Goal: Task Accomplishment & Management: Use online tool/utility

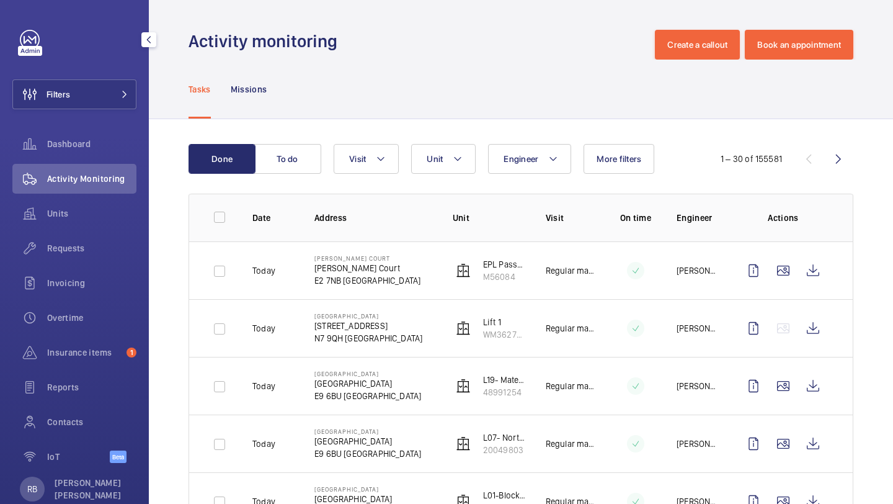
scroll to position [3, 0]
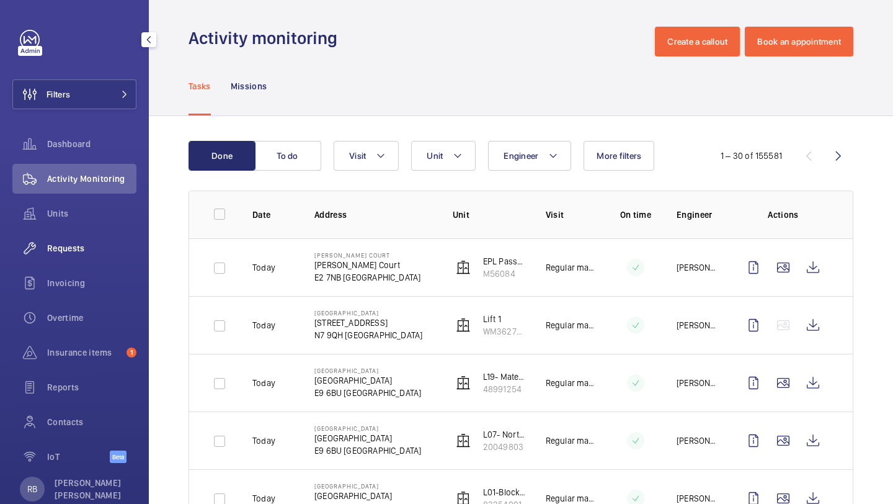
click at [94, 257] on div "Requests" at bounding box center [74, 248] width 124 height 30
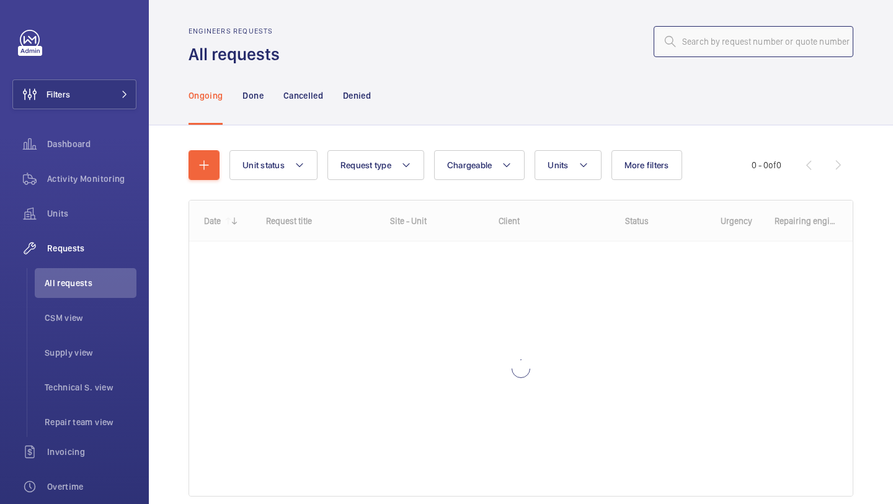
click at [751, 47] on input "text" at bounding box center [754, 41] width 200 height 31
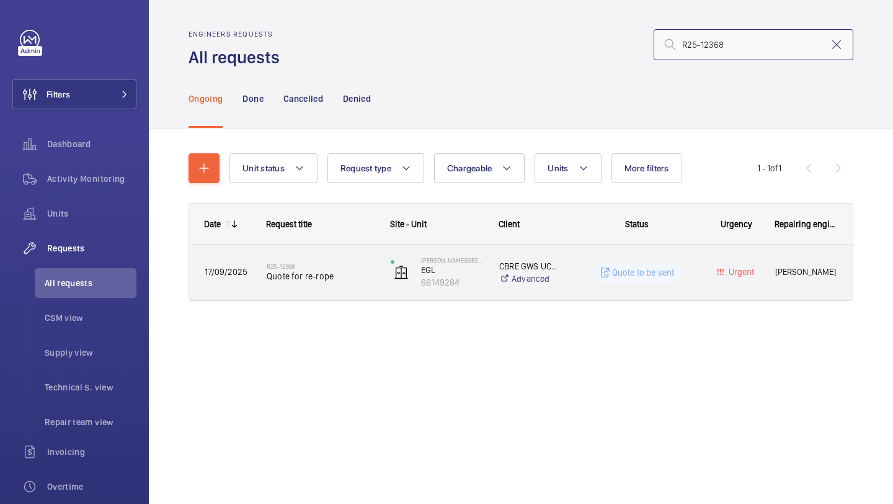
type input "R25-12368"
click at [339, 281] on span "Quote for re-rope" at bounding box center [321, 276] width 108 height 12
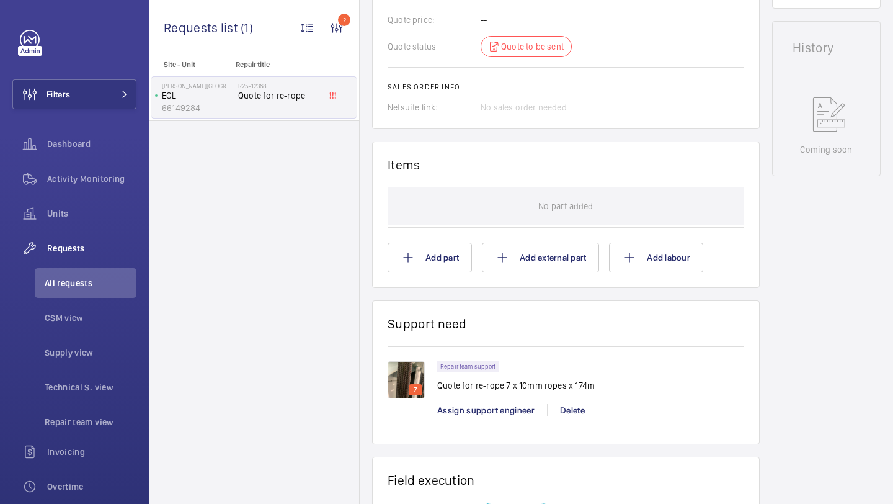
scroll to position [569, 0]
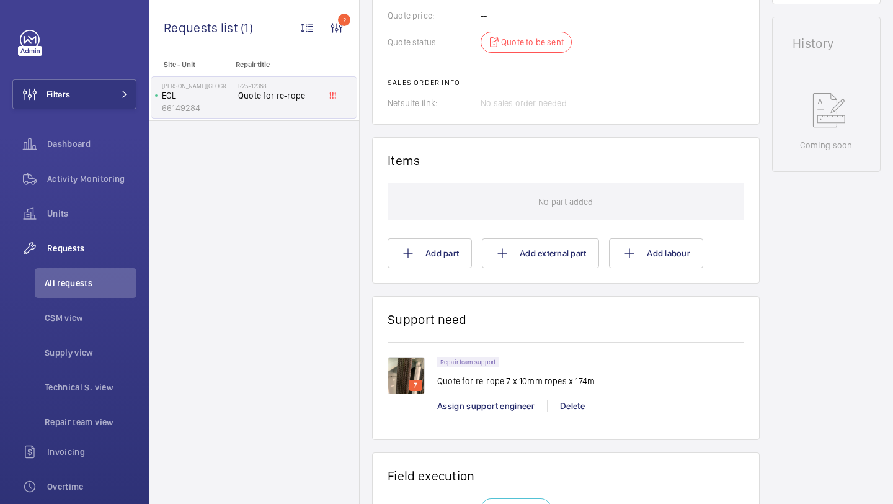
click at [400, 379] on img at bounding box center [406, 375] width 37 height 37
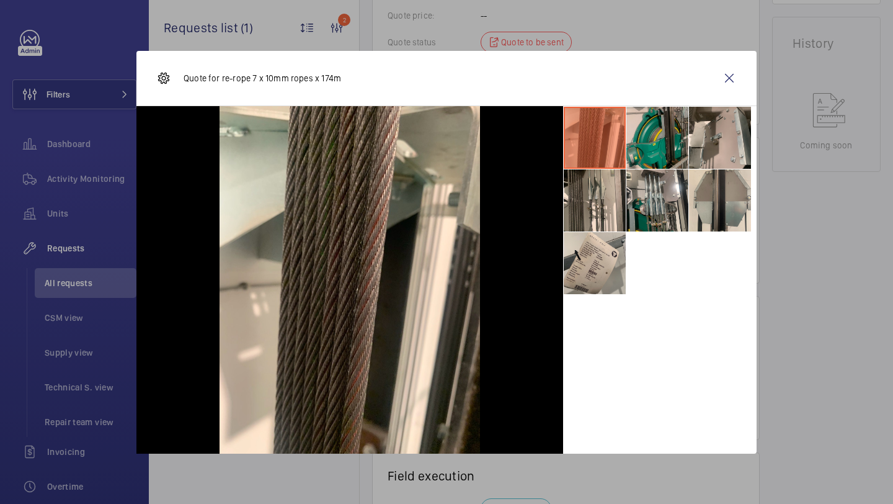
click at [653, 147] on li at bounding box center [658, 138] width 62 height 62
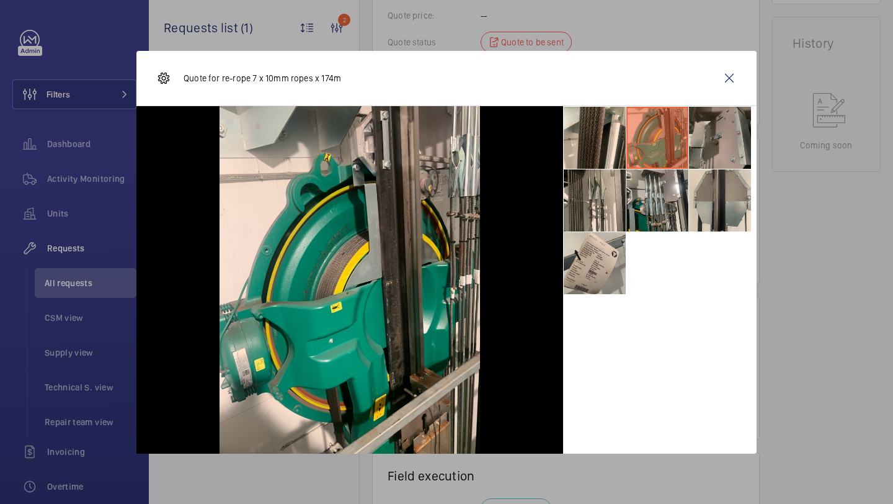
click at [705, 133] on li at bounding box center [720, 138] width 62 height 62
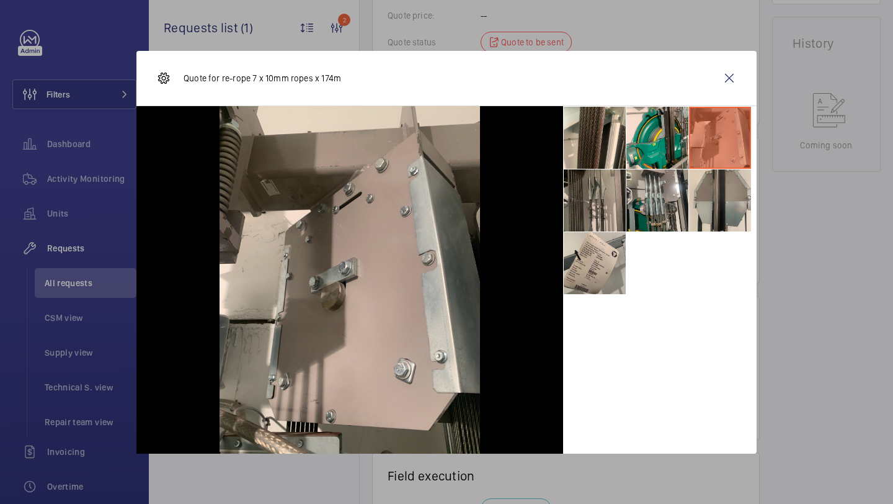
click at [615, 223] on li at bounding box center [595, 200] width 62 height 62
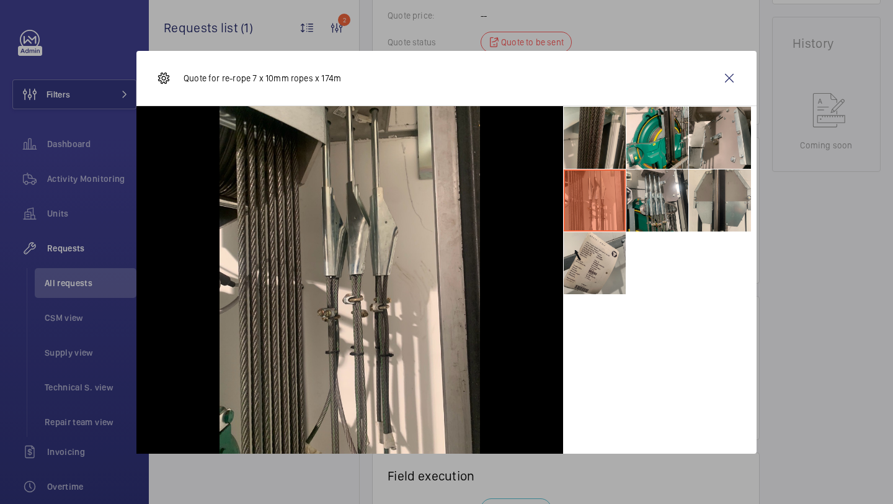
click at [602, 124] on li at bounding box center [595, 138] width 62 height 62
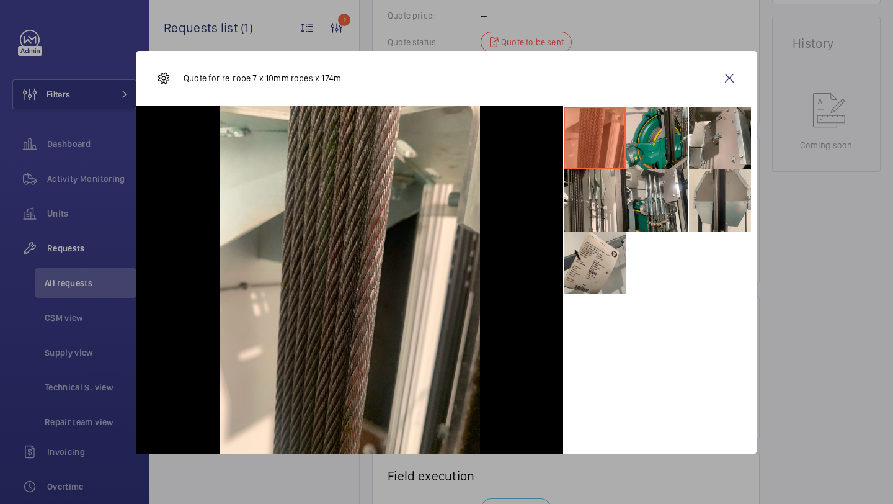
click at [643, 138] on li at bounding box center [658, 138] width 62 height 62
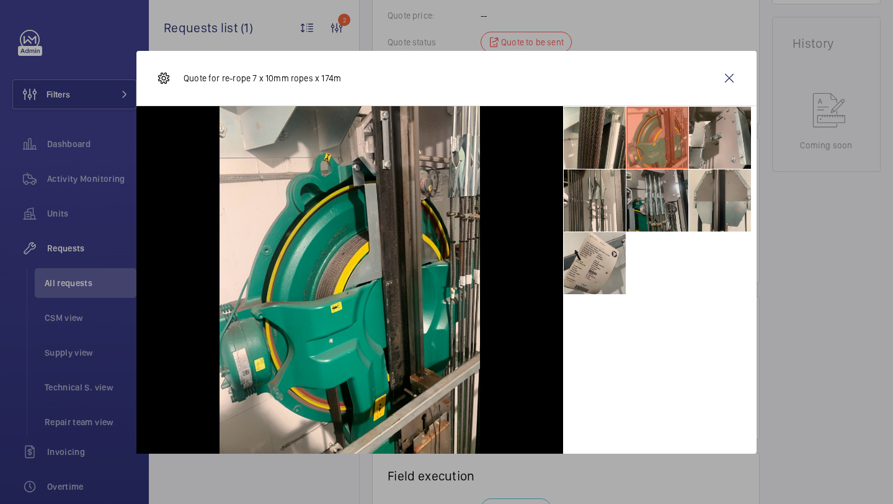
click at [641, 194] on li at bounding box center [658, 200] width 62 height 62
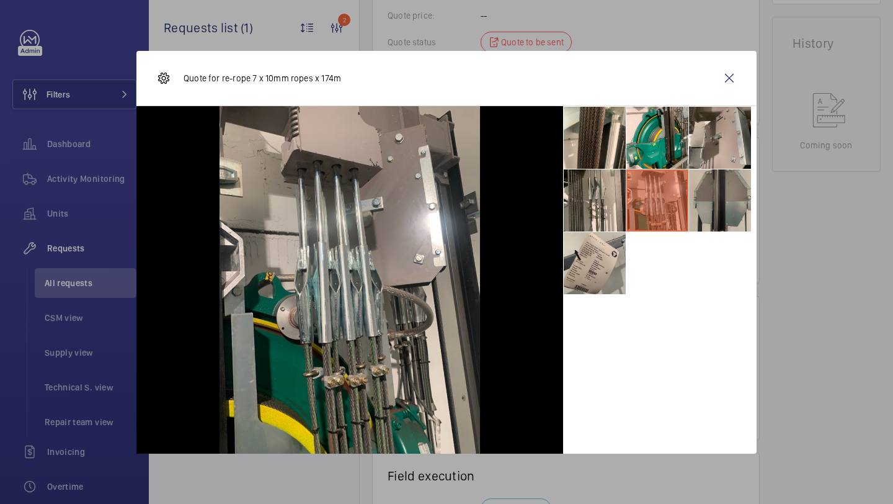
click at [717, 191] on li at bounding box center [720, 200] width 62 height 62
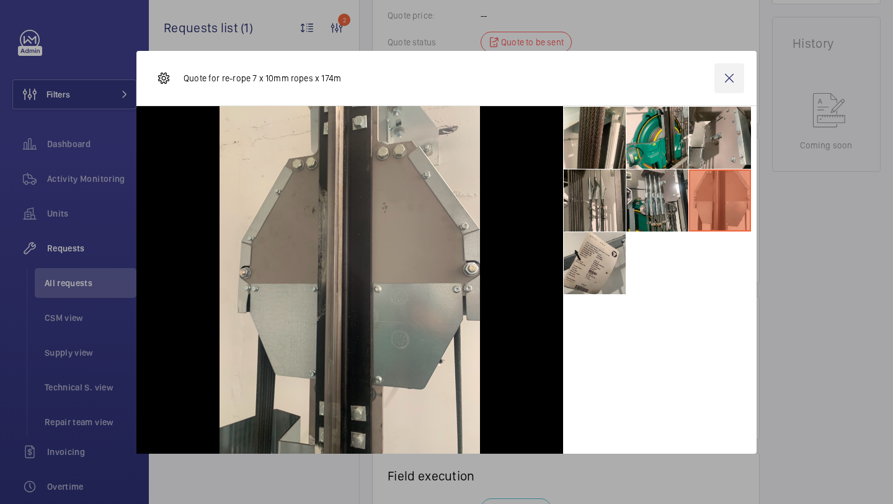
click at [737, 84] on wm-front-icon-button at bounding box center [730, 78] width 30 height 30
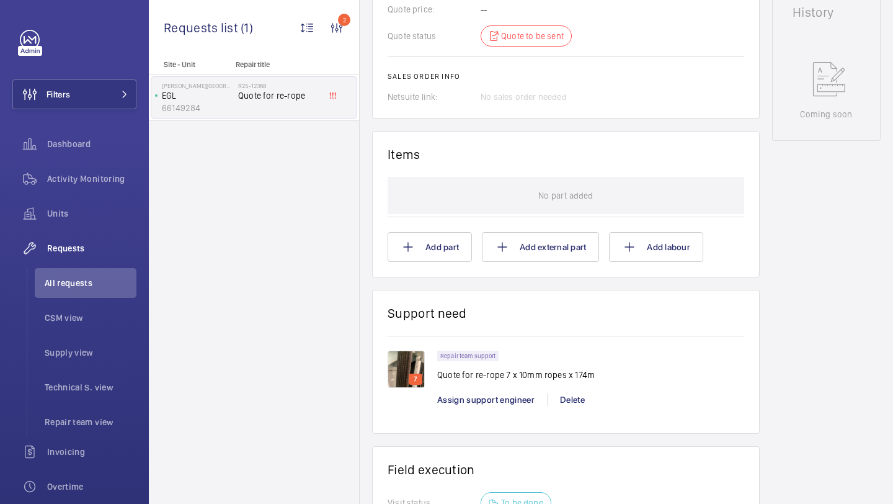
scroll to position [625, 0]
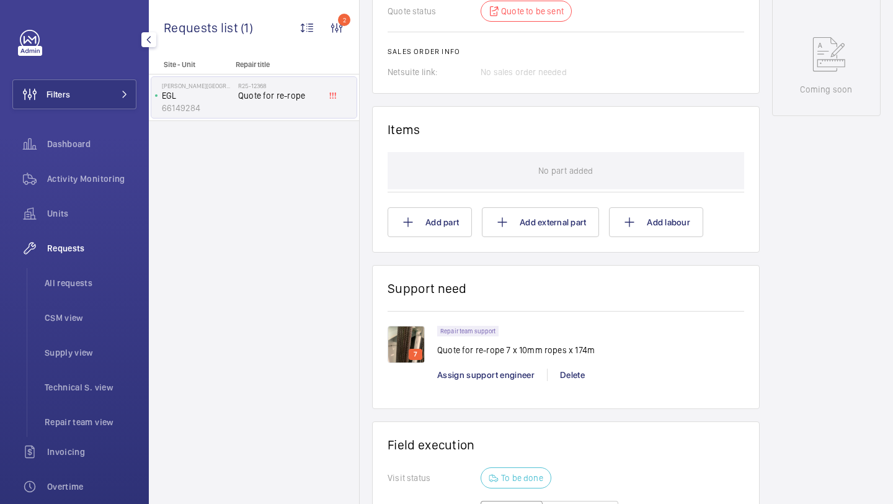
click at [85, 119] on div "Filters Dashboard Activity Monitoring Units Requests All requests CSM view Supp…" at bounding box center [74, 338] width 124 height 616
click at [94, 86] on button "Filters" at bounding box center [74, 94] width 124 height 30
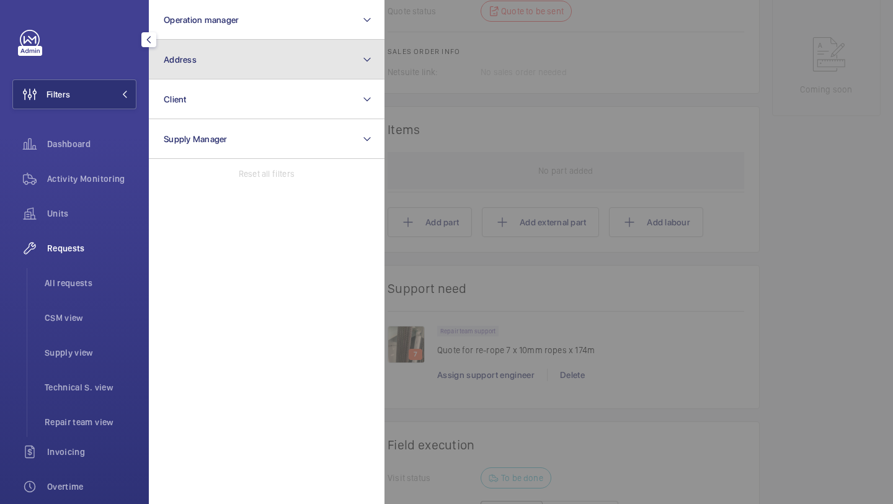
click at [217, 40] on button "Address" at bounding box center [267, 60] width 236 height 40
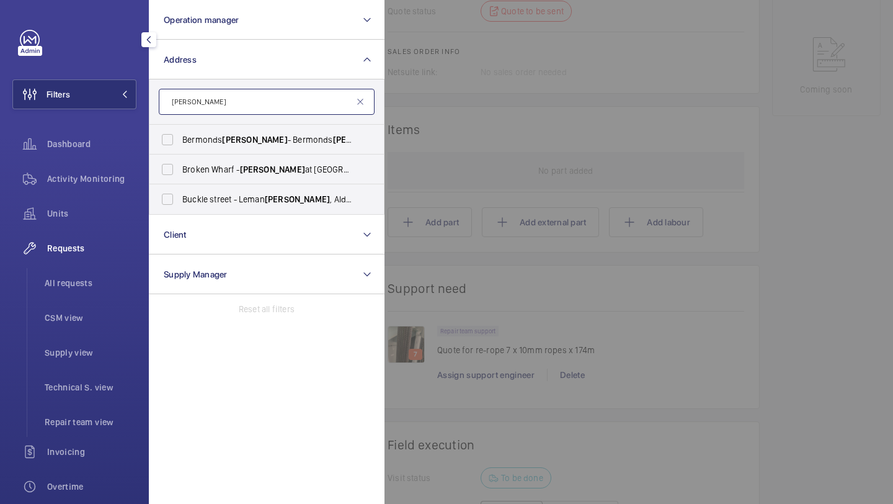
click at [218, 107] on input "[PERSON_NAME]" at bounding box center [267, 102] width 216 height 26
click at [218, 104] on input "[PERSON_NAME]" at bounding box center [267, 102] width 216 height 26
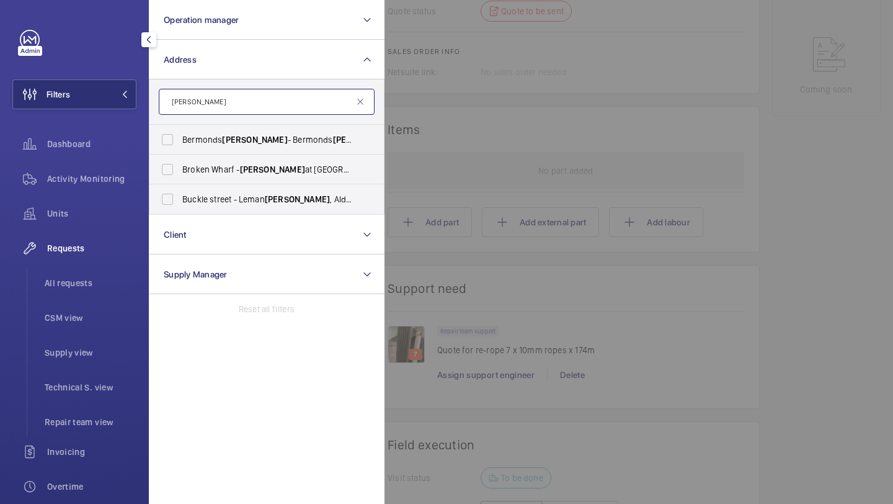
click at [218, 104] on input "[PERSON_NAME]" at bounding box center [267, 102] width 216 height 26
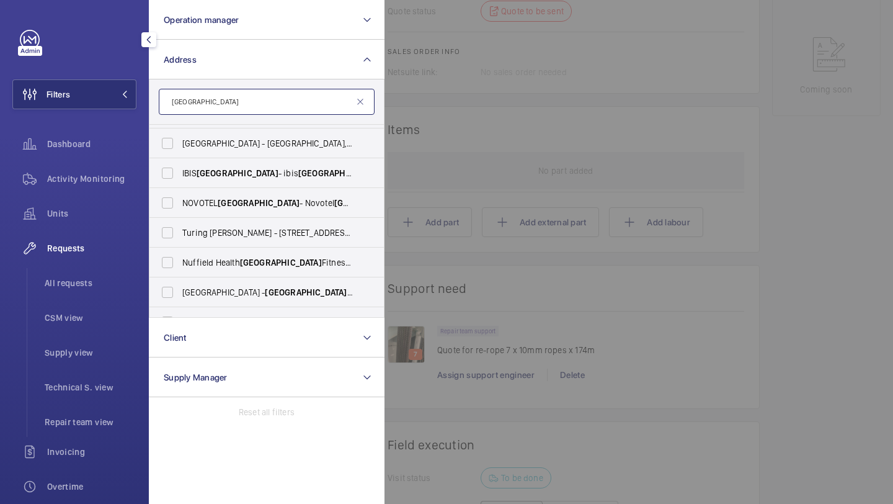
scroll to position [444, 0]
type input "[GEOGRAPHIC_DATA]"
click at [238, 230] on span "Turing [PERSON_NAME] - [STREET_ADDRESS][PERSON_NAME]" at bounding box center [267, 232] width 171 height 12
click at [180, 230] on input "Turing [PERSON_NAME] - [STREET_ADDRESS][PERSON_NAME]" at bounding box center [167, 232] width 25 height 25
checkbox input "true"
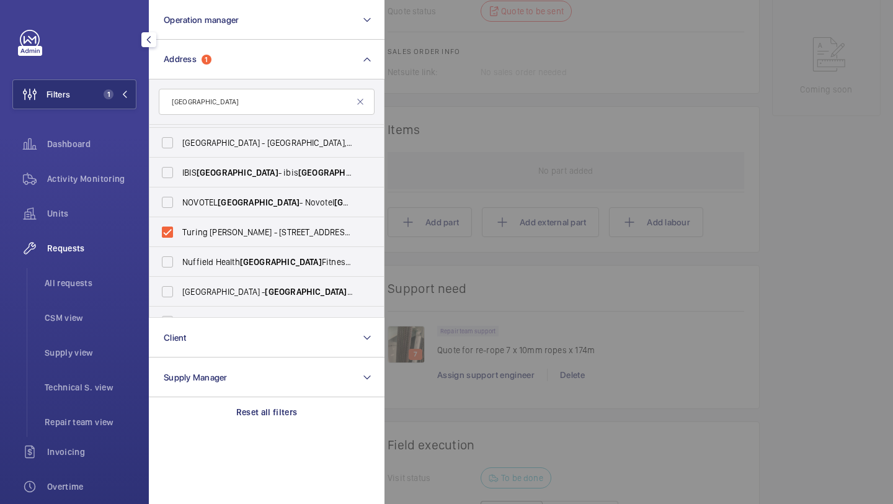
click at [487, 141] on div at bounding box center [831, 252] width 893 height 504
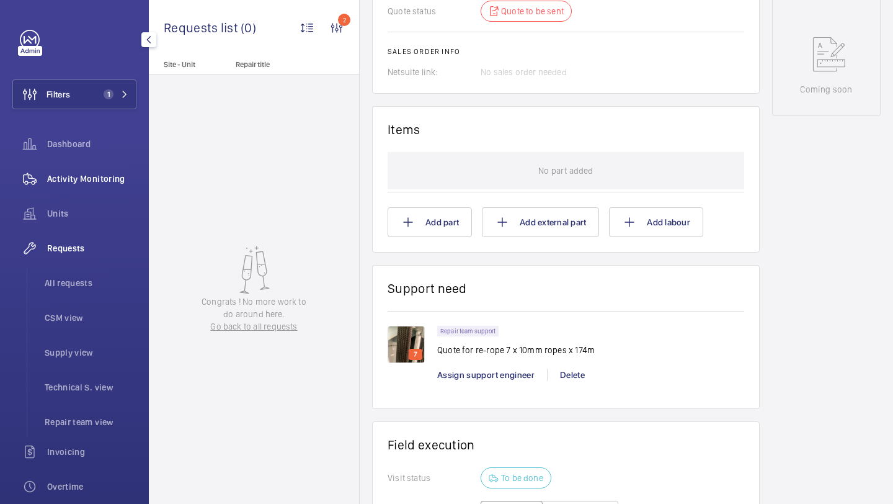
click at [90, 182] on span "Activity Monitoring" at bounding box center [91, 178] width 89 height 12
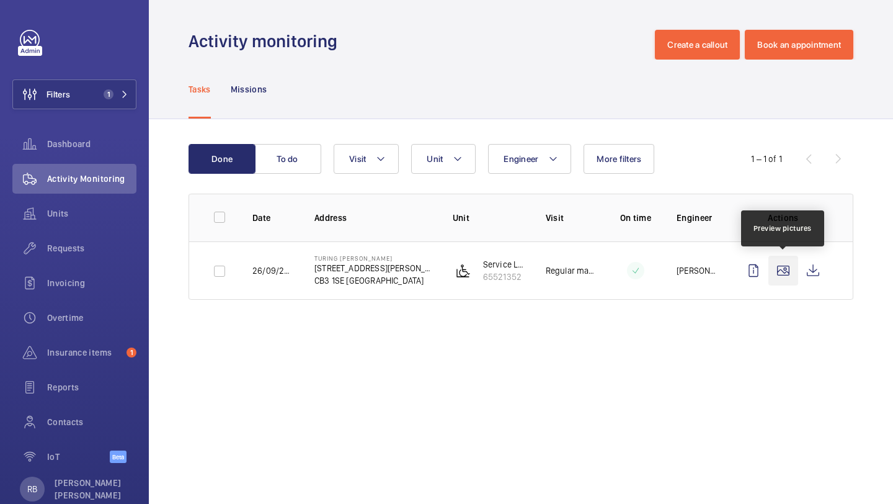
click at [780, 271] on wm-front-icon-button at bounding box center [784, 271] width 30 height 30
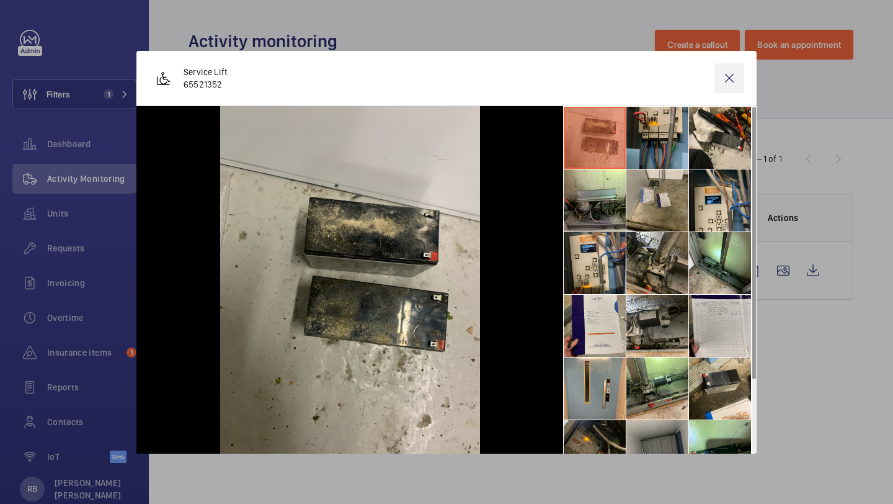
click at [726, 84] on wm-front-icon-button at bounding box center [730, 78] width 30 height 30
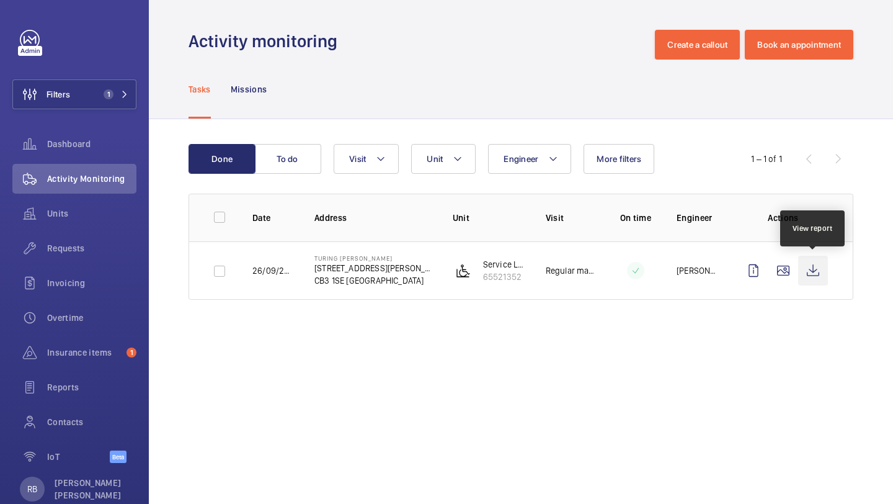
click at [817, 274] on wm-front-icon-button at bounding box center [814, 271] width 30 height 30
click at [72, 244] on span "Requests" at bounding box center [91, 248] width 89 height 12
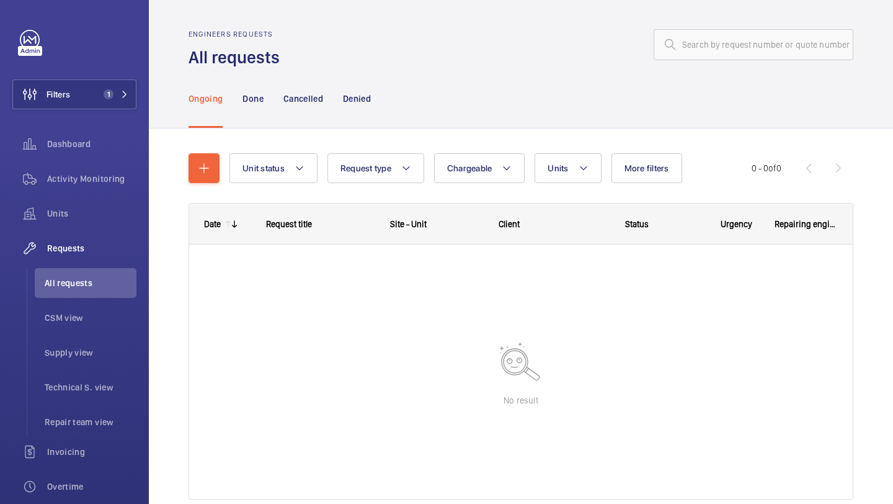
click at [240, 84] on nav "Ongoing Done Cancelled Denied" at bounding box center [280, 98] width 182 height 59
click at [212, 104] on p "Ongoing" at bounding box center [206, 98] width 34 height 12
click at [257, 104] on p "Done" at bounding box center [253, 98] width 20 height 12
click at [221, 101] on p "Ongoing" at bounding box center [206, 98] width 34 height 12
click at [82, 213] on span "Units" at bounding box center [91, 213] width 89 height 12
